Goal: Task Accomplishment & Management: Use online tool/utility

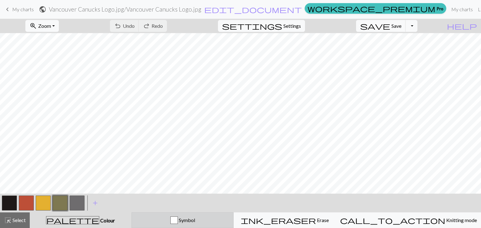
click at [178, 219] on div "button" at bounding box center [174, 221] width 8 height 8
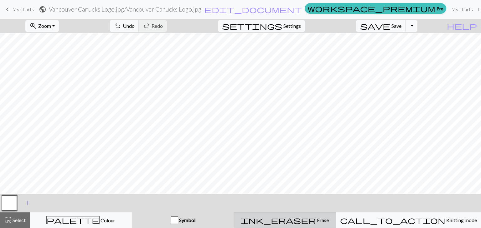
click at [308, 219] on span "ink_eraser" at bounding box center [278, 220] width 75 height 9
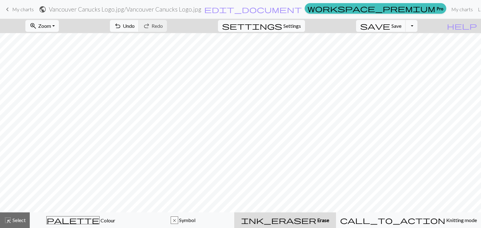
click at [316, 222] on span "Erase" at bounding box center [322, 220] width 13 height 6
click at [305, 220] on span "ink_eraser" at bounding box center [278, 220] width 75 height 9
click at [301, 24] on span "Settings" at bounding box center [292, 26] width 18 height 8
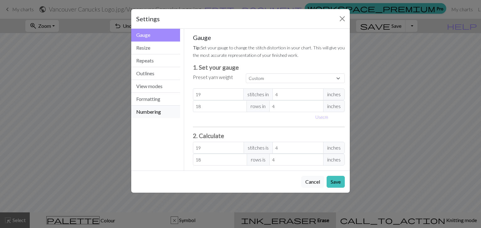
drag, startPoint x: 138, startPoint y: 113, endPoint x: 138, endPoint y: 119, distance: 6.0
click at [138, 119] on div "Gauge Resize Repeats Outlines View modes Formatting Numbering" at bounding box center [155, 100] width 57 height 142
click at [315, 182] on button "Cancel" at bounding box center [312, 182] width 23 height 12
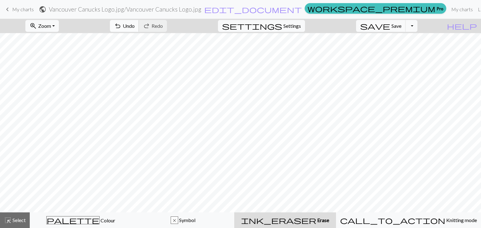
click at [121, 23] on span "undo" at bounding box center [118, 26] width 8 height 9
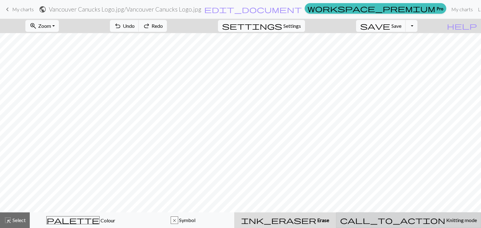
click at [445, 220] on span "Knitting mode" at bounding box center [461, 220] width 32 height 6
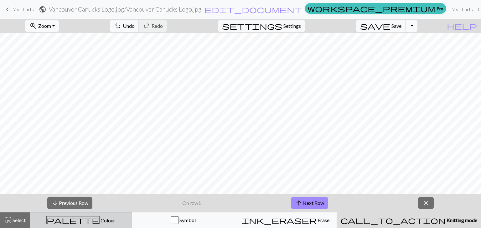
click at [99, 220] on span "Colour" at bounding box center [107, 221] width 16 height 6
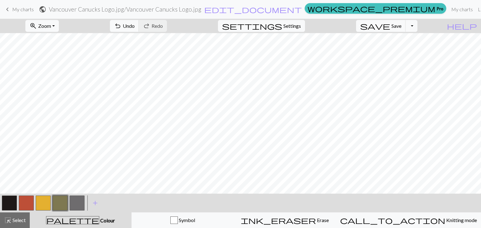
click at [76, 202] on button "button" at bounding box center [76, 203] width 15 height 15
click at [81, 220] on span "palette" at bounding box center [72, 220] width 53 height 9
click at [99, 222] on span "Colour" at bounding box center [107, 221] width 16 height 6
click at [59, 24] on button "zoom_in Zoom Zoom" at bounding box center [41, 26] width 33 height 12
click at [49, 94] on button "150%" at bounding box center [50, 95] width 49 height 10
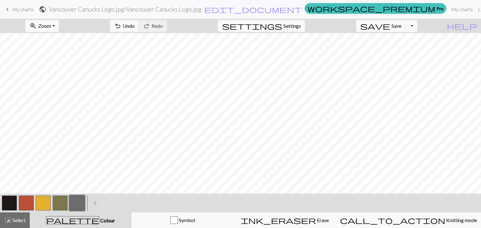
click at [59, 24] on button "zoom_in Zoom Zoom" at bounding box center [41, 26] width 33 height 12
click at [48, 85] on button "100%" at bounding box center [50, 85] width 49 height 10
click at [473, 25] on span "help" at bounding box center [461, 26] width 30 height 9
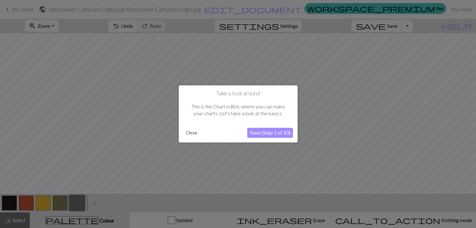
click at [257, 134] on button "Next (Step 1 of 10)" at bounding box center [270, 133] width 46 height 10
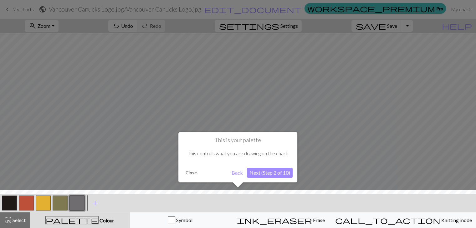
click at [273, 171] on button "Next (Step 2 of 10)" at bounding box center [270, 173] width 46 height 10
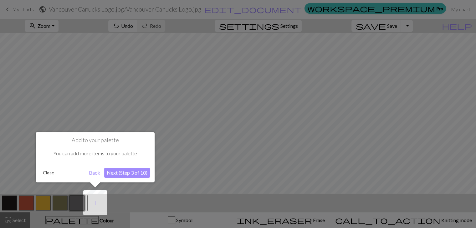
click at [138, 173] on button "Next (Step 3 of 10)" at bounding box center [127, 173] width 46 height 10
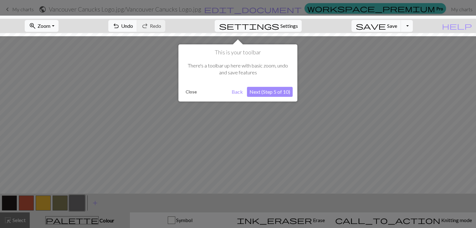
click at [284, 87] on button "Next (Step 5 of 10)" at bounding box center [270, 92] width 46 height 10
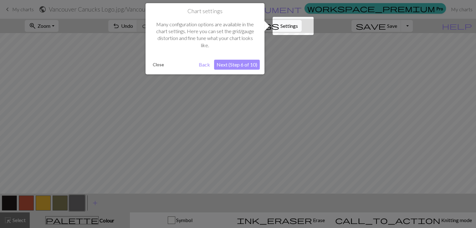
click at [239, 60] on button "Next (Step 6 of 10)" at bounding box center [237, 65] width 46 height 10
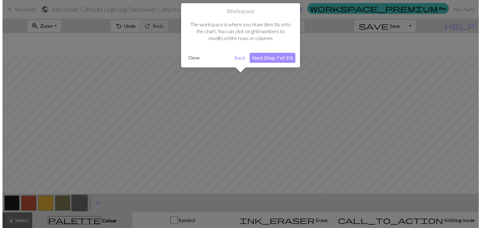
scroll to position [23, 0]
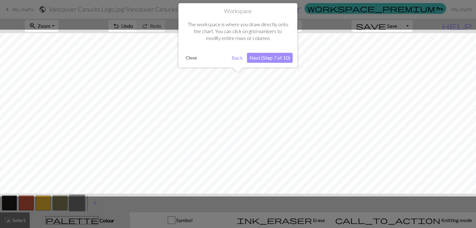
click at [263, 57] on button "Next (Step 7 of 10)" at bounding box center [270, 58] width 46 height 10
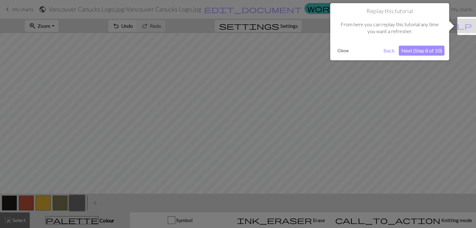
click at [429, 52] on button "Next (Step 8 of 10)" at bounding box center [422, 51] width 46 height 10
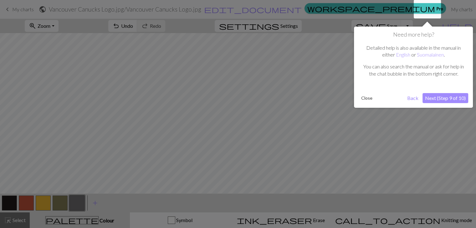
click at [445, 99] on button "Next (Step 9 of 10)" at bounding box center [445, 98] width 46 height 10
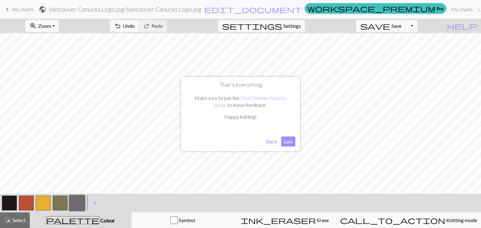
click at [289, 140] on button "Last" at bounding box center [288, 142] width 14 height 10
click at [345, 21] on div "zoom_in Zoom Zoom Fit all Fit width Fit height 50% 100% 150% 200% undo Undo Und…" at bounding box center [221, 26] width 442 height 14
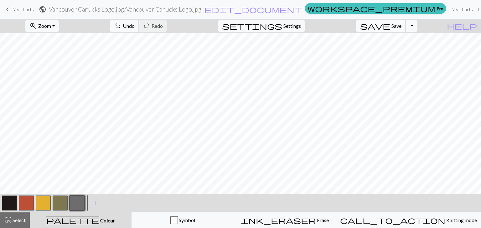
click at [401, 25] on span "Save" at bounding box center [396, 26] width 10 height 6
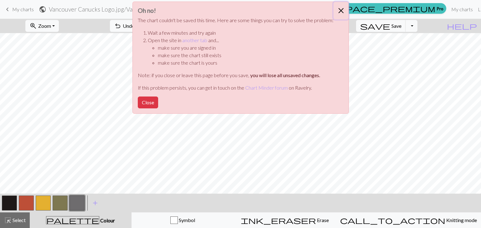
click at [339, 9] on button "Close" at bounding box center [340, 11] width 15 height 18
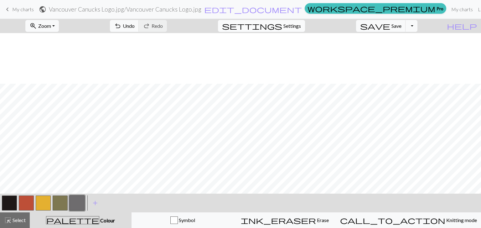
scroll to position [137, 0]
